Goal: Information Seeking & Learning: Find specific fact

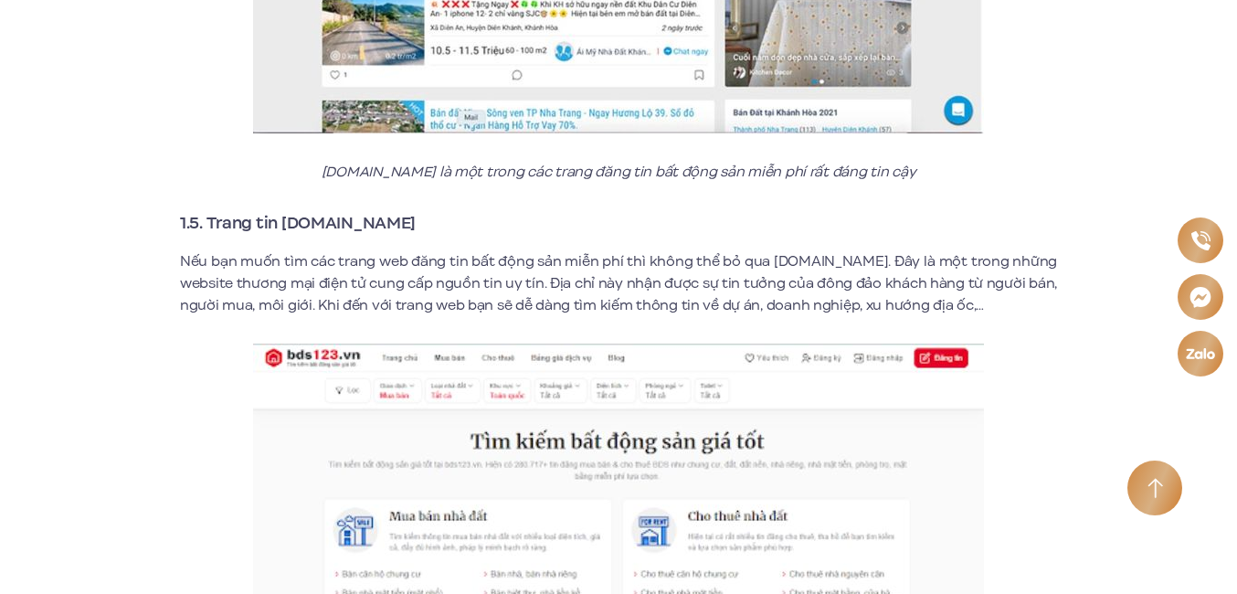
scroll to position [3376, 0]
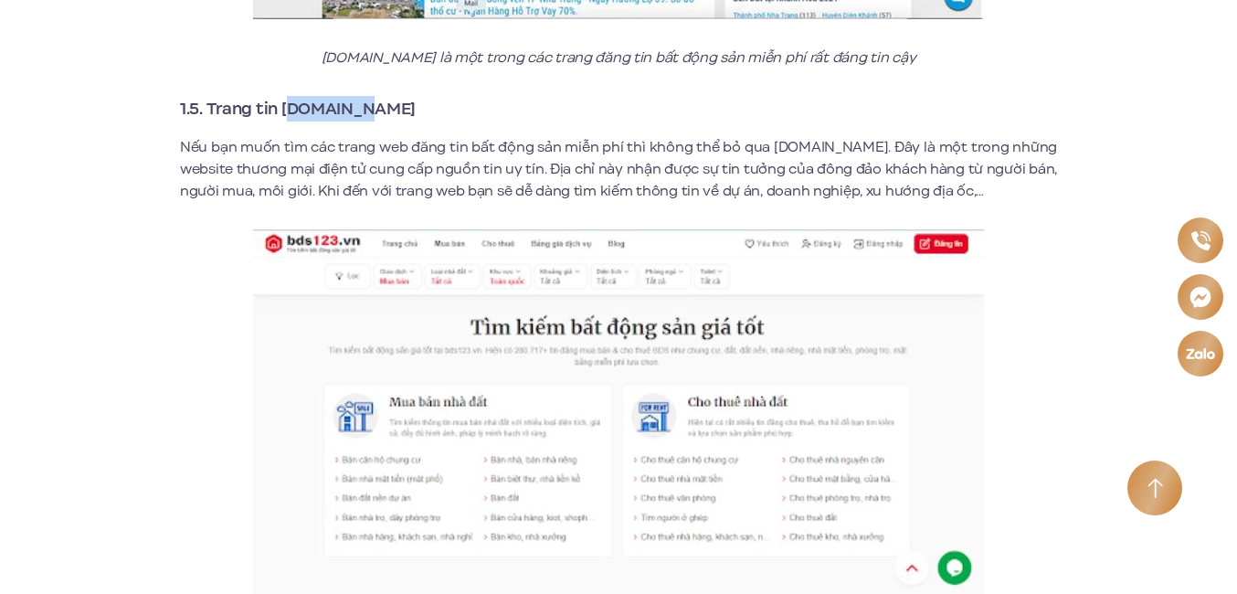
drag, startPoint x: 367, startPoint y: 79, endPoint x: 289, endPoint y: 81, distance: 78.6
click at [289, 96] on h3 "1.5. Trang tin [DOMAIN_NAME]" at bounding box center [618, 109] width 877 height 26
copy strong "[DOMAIN_NAME]"
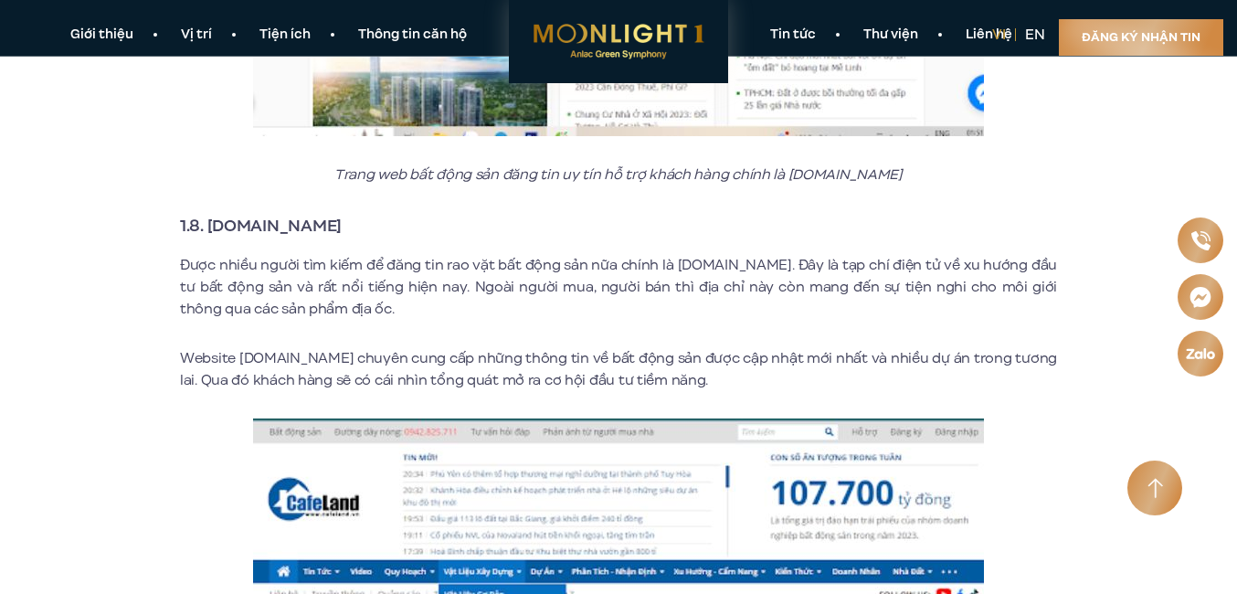
scroll to position [5121, 0]
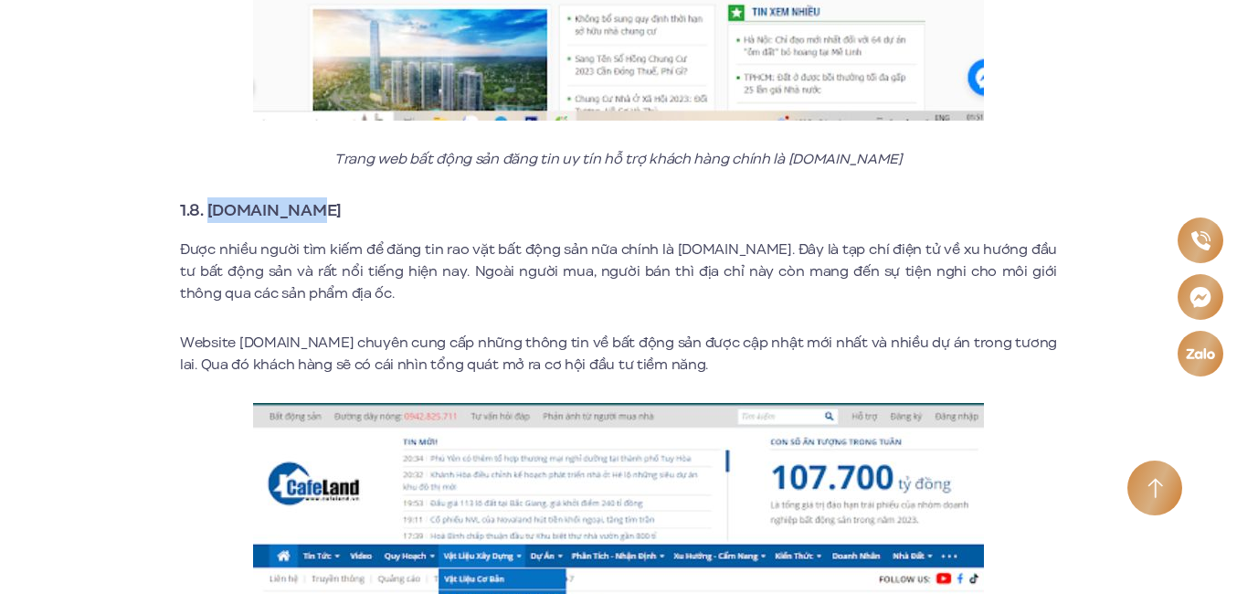
drag, startPoint x: 314, startPoint y: 185, endPoint x: 207, endPoint y: 181, distance: 106.9
click at [207, 197] on h3 "1.8. [DOMAIN_NAME]" at bounding box center [618, 210] width 877 height 26
copy strong "Cafeland.vn"
